Goal: Task Accomplishment & Management: Manage account settings

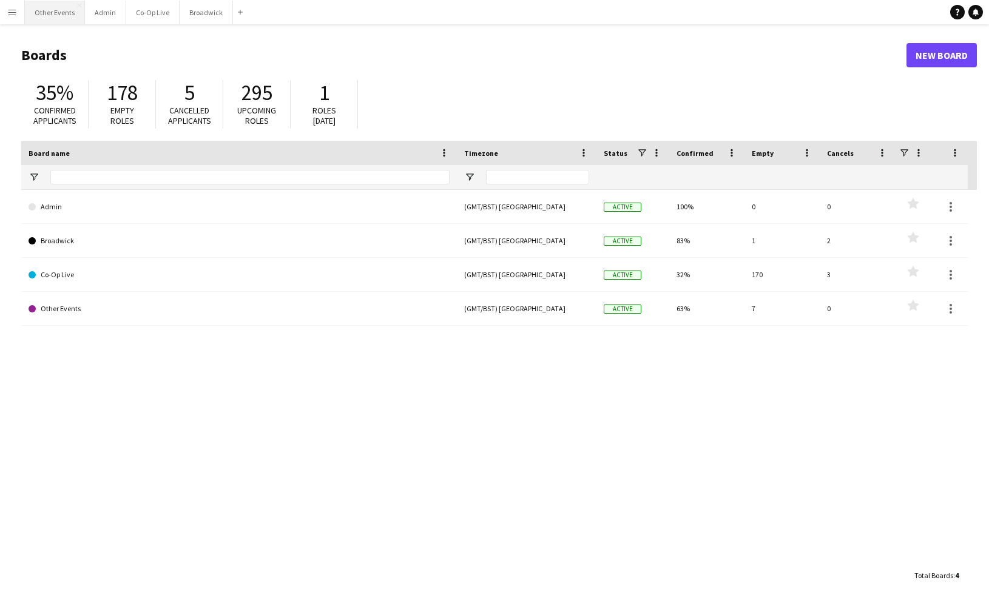
click at [61, 15] on button "Other Events Close" at bounding box center [55, 13] width 60 height 24
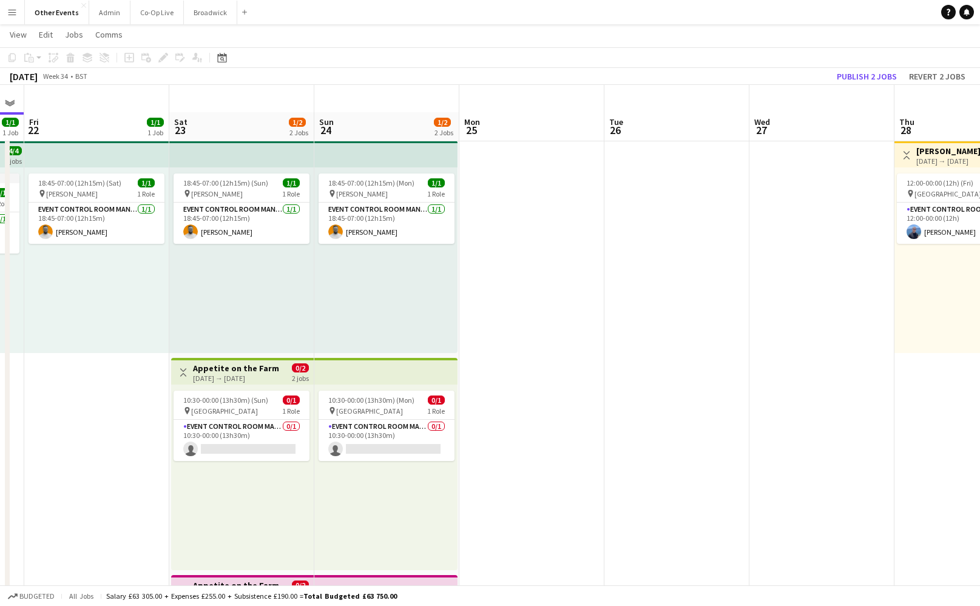
scroll to position [149, 0]
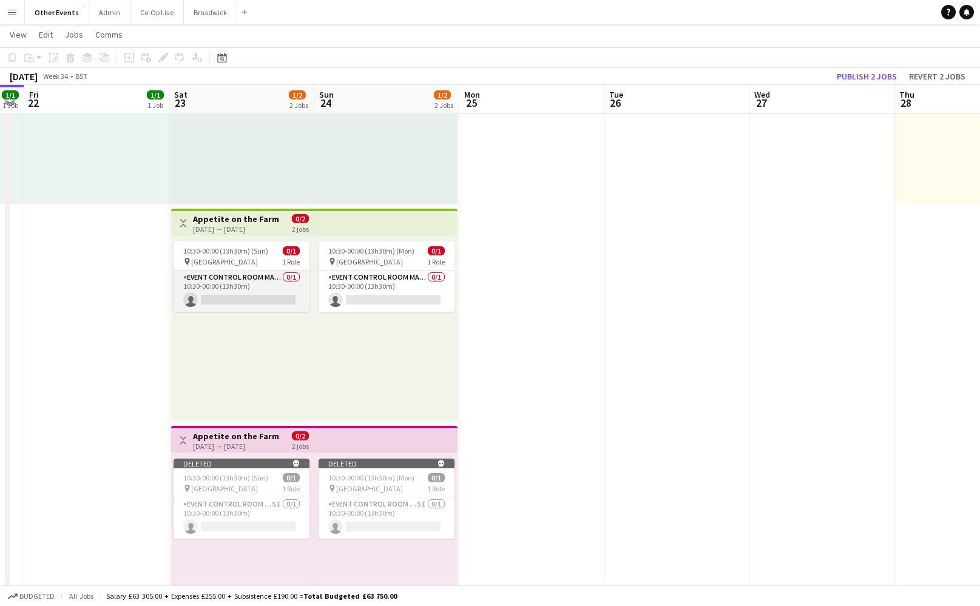
click at [266, 302] on app-card-role "Event Control Room Manager 0/1 10:30-00:00 (13h30m) single-neutral-actions" at bounding box center [242, 291] width 136 height 41
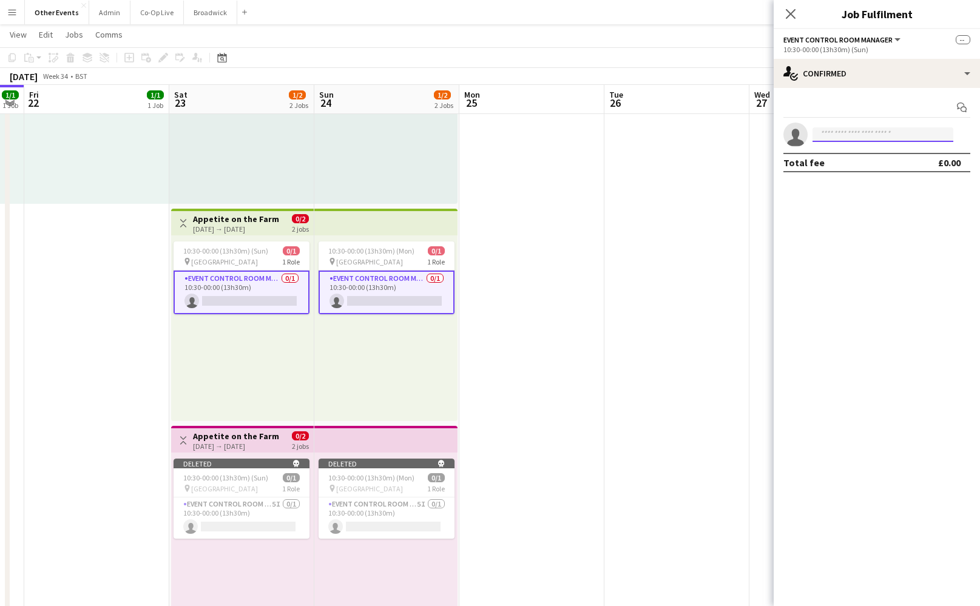
click at [856, 136] on input at bounding box center [882, 134] width 141 height 15
click at [20, 11] on button "Menu" at bounding box center [12, 12] width 24 height 24
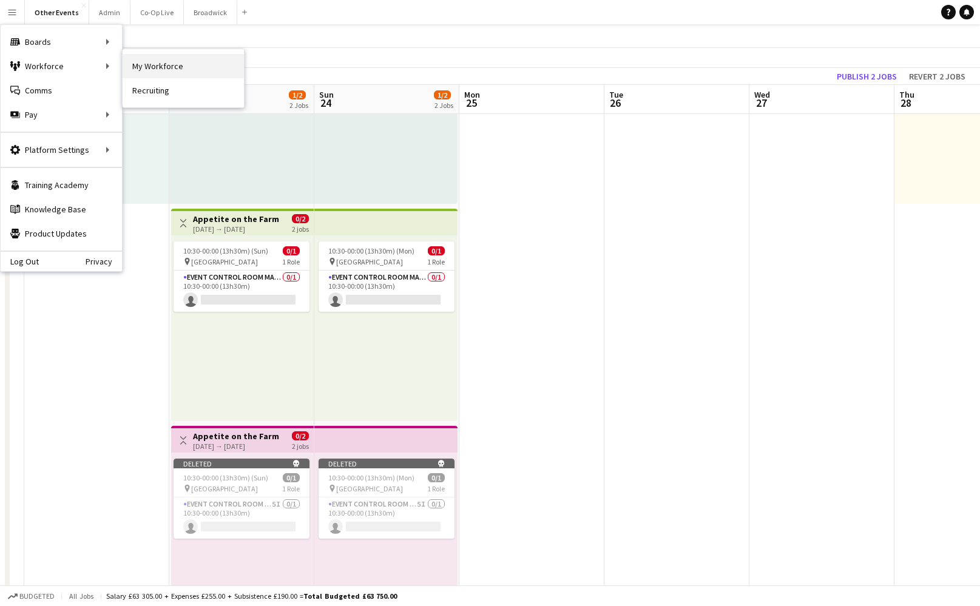
click at [149, 64] on link "My Workforce" at bounding box center [183, 66] width 121 height 24
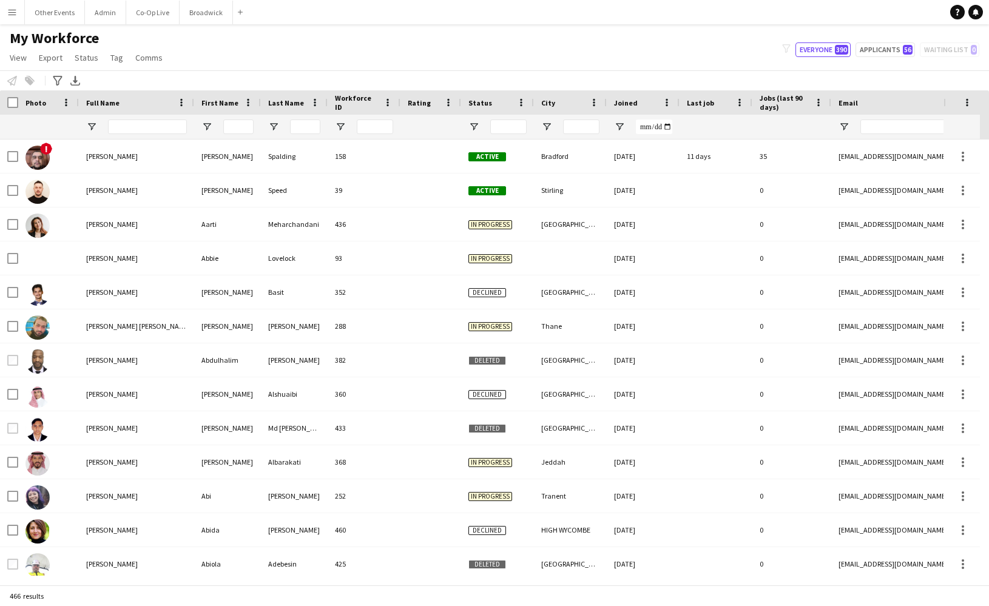
click at [646, 102] on div "Joined" at bounding box center [636, 102] width 44 height 18
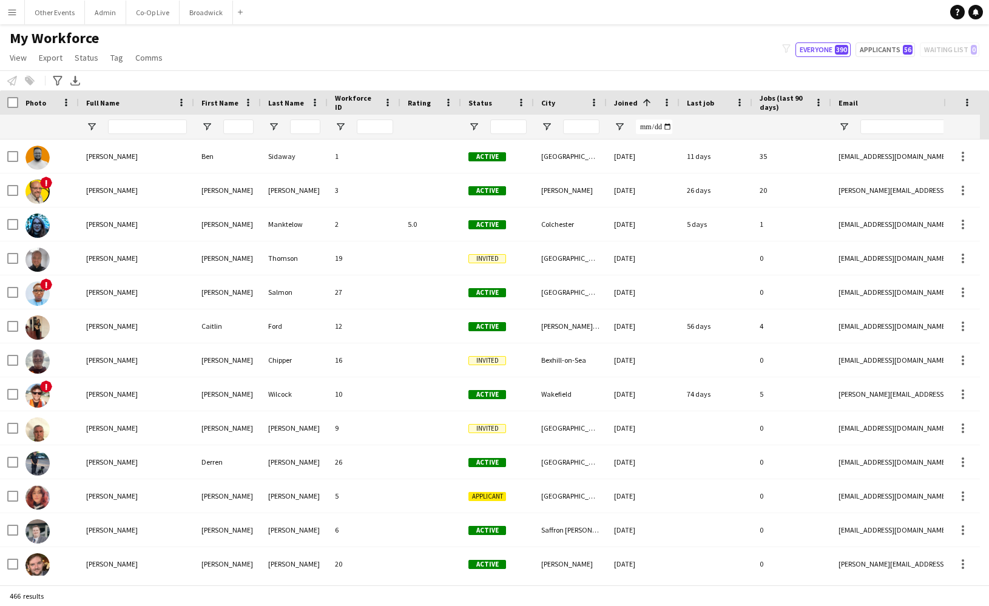
click at [639, 103] on span at bounding box center [645, 102] width 15 height 11
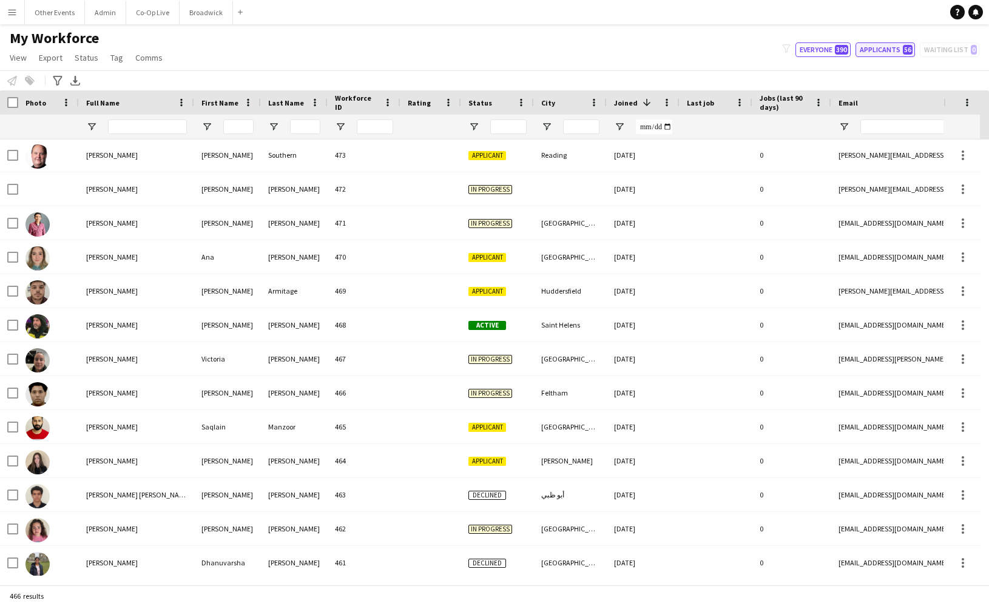
click at [874, 50] on button "Applicants 56" at bounding box center [884, 49] width 59 height 15
type input "**********"
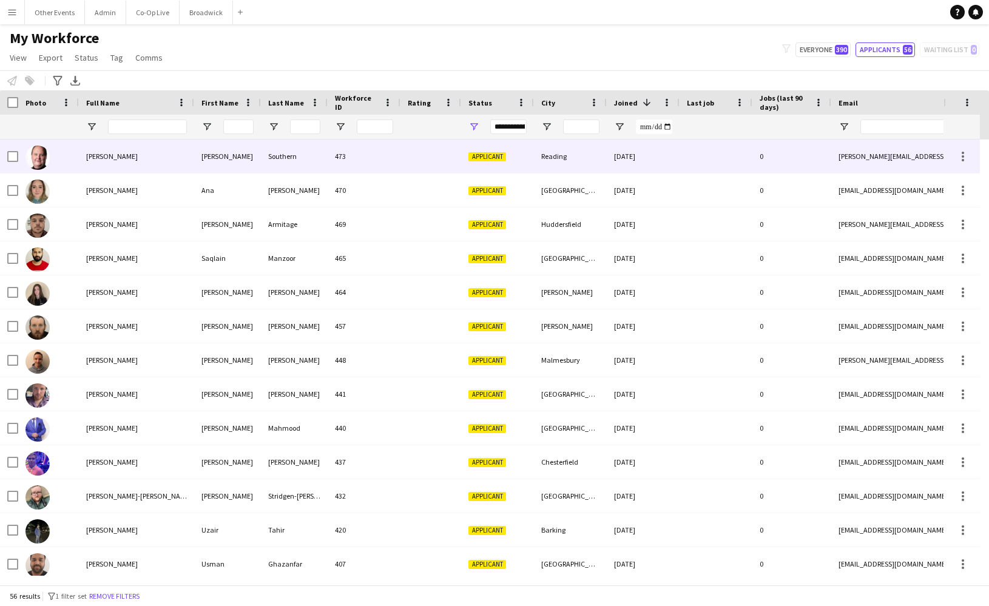
click at [385, 160] on div "473" at bounding box center [364, 156] width 73 height 33
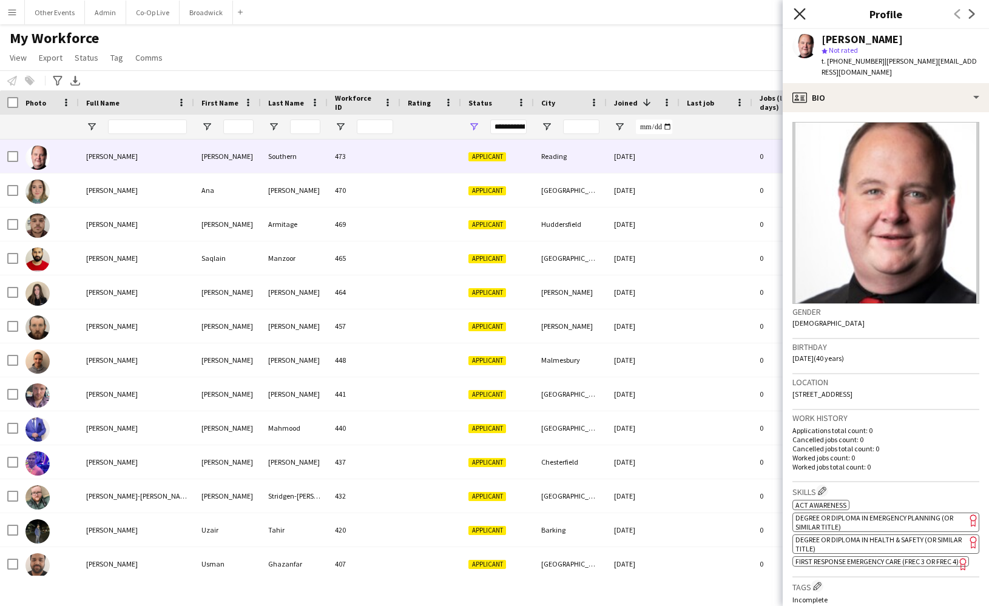
click at [803, 10] on icon at bounding box center [799, 14] width 12 height 12
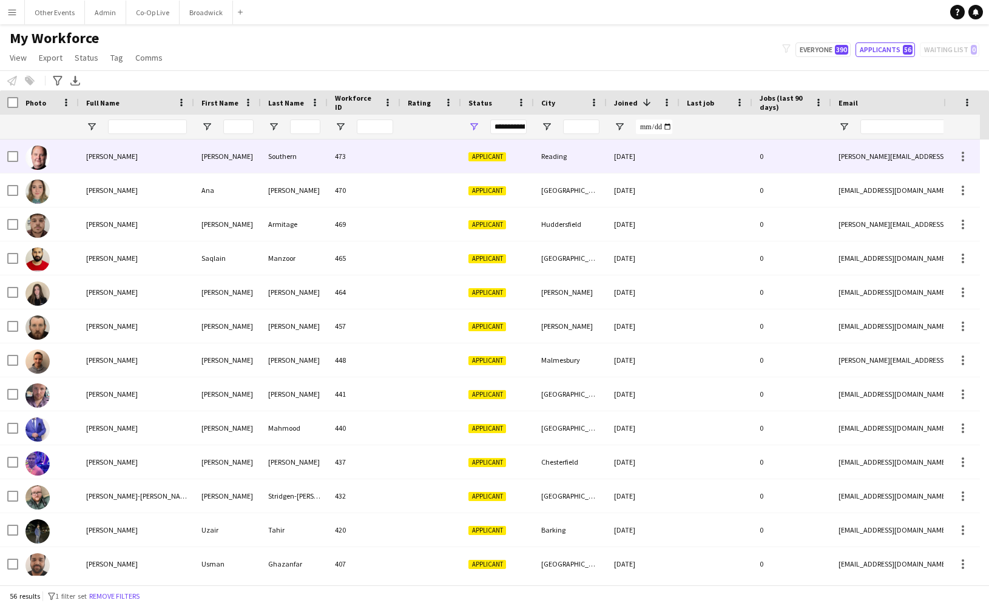
click at [680, 164] on div at bounding box center [715, 156] width 73 height 33
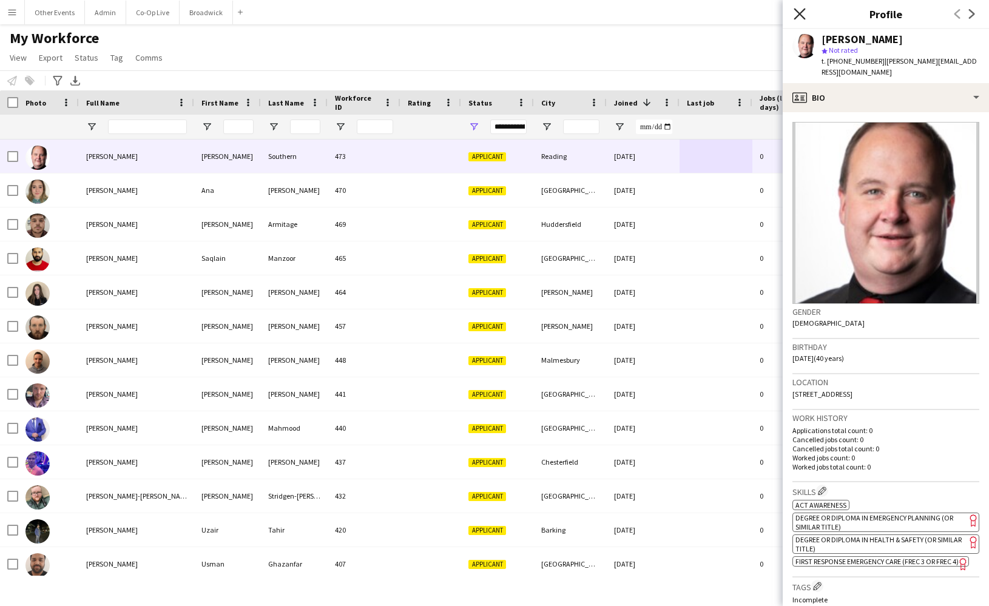
click at [801, 14] on icon "Close pop-in" at bounding box center [799, 14] width 12 height 12
